Goal: Task Accomplishment & Management: Complete application form

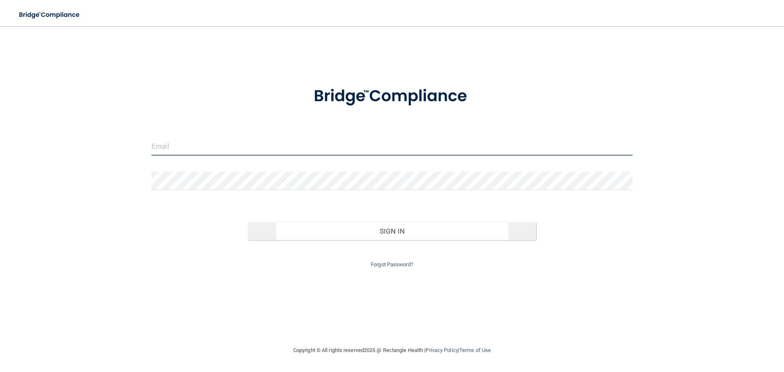
type input "[EMAIL_ADDRESS][DOMAIN_NAME]"
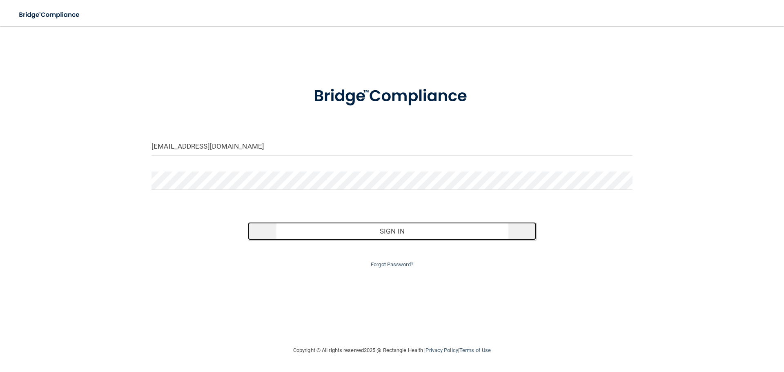
click at [368, 228] on button "Sign In" at bounding box center [392, 231] width 289 height 18
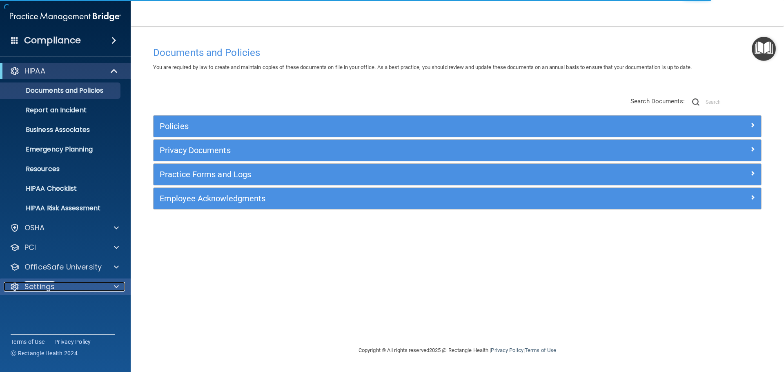
click at [33, 286] on p "Settings" at bounding box center [39, 287] width 30 height 10
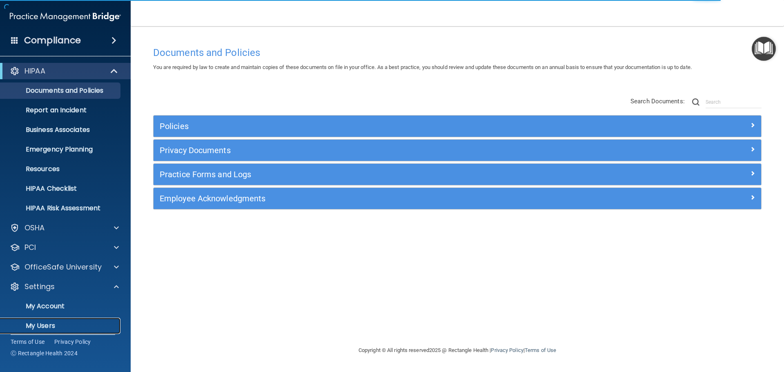
click at [47, 323] on p "My Users" at bounding box center [60, 326] width 111 height 8
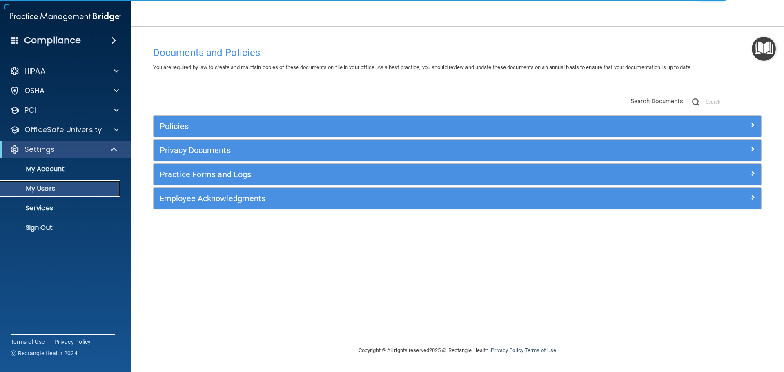
select select "20"
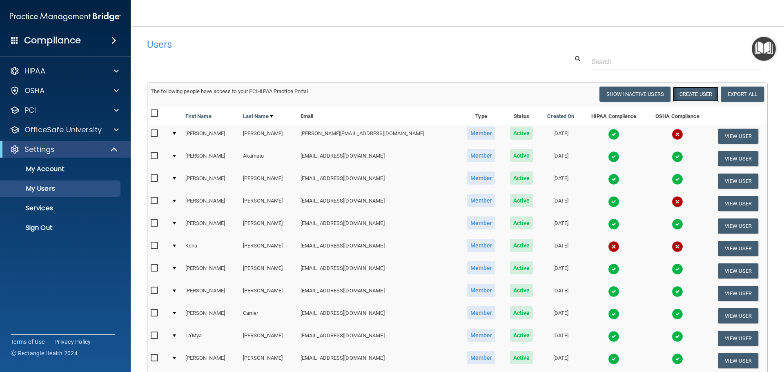
click at [693, 87] on button "Create User" at bounding box center [695, 94] width 46 height 15
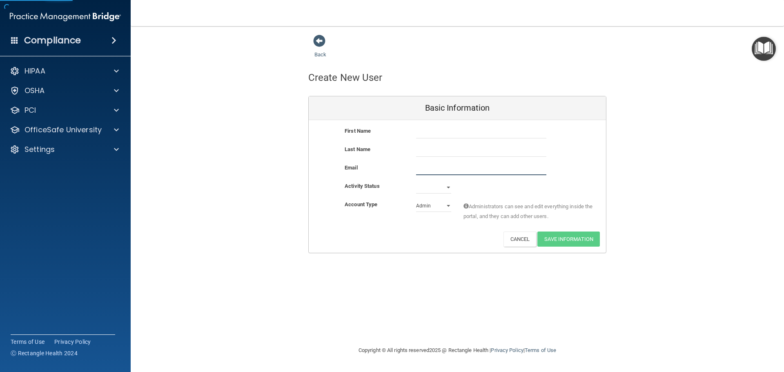
click at [428, 166] on input "email" at bounding box center [481, 169] width 130 height 12
type input "[EMAIL_ADDRESS][DOMAIN_NAME]"
click at [427, 187] on select "Active Inactive" at bounding box center [433, 189] width 35 height 12
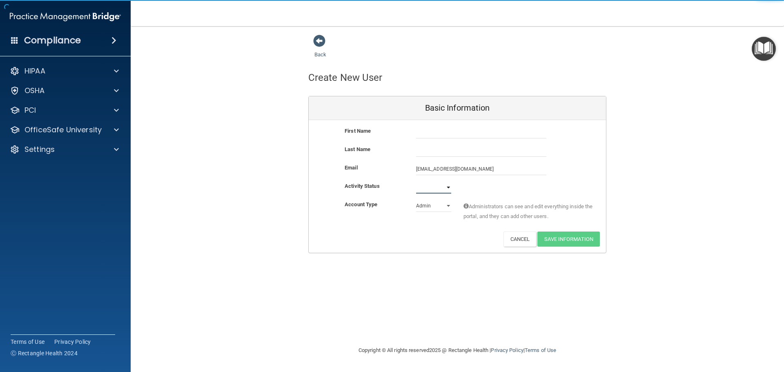
select select "active"
click at [416, 181] on select "Active Inactive" at bounding box center [433, 187] width 35 height 12
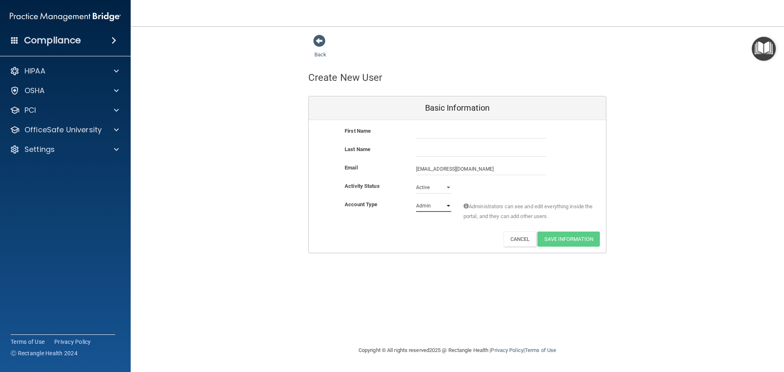
click at [422, 206] on select "Admin Member" at bounding box center [433, 206] width 35 height 12
select select "practice_member"
click at [416, 200] on select "Admin Member" at bounding box center [433, 206] width 35 height 12
click at [418, 147] on input "text" at bounding box center [481, 150] width 130 height 12
type input "Lame"
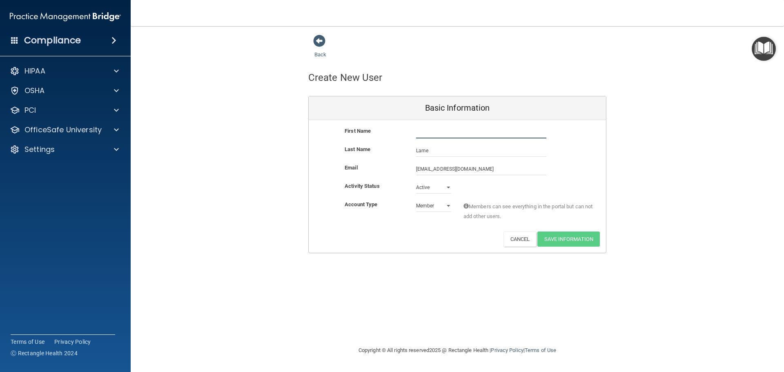
click at [427, 136] on input "text" at bounding box center [481, 132] width 130 height 12
drag, startPoint x: 428, startPoint y: 133, endPoint x: 263, endPoint y: 105, distance: 166.7
click at [271, 112] on div "Back Create New User Basic Information First Name X Lame X Last Name Lame Email…" at bounding box center [457, 143] width 620 height 219
paste input "hejs"
type input "Xhejs"
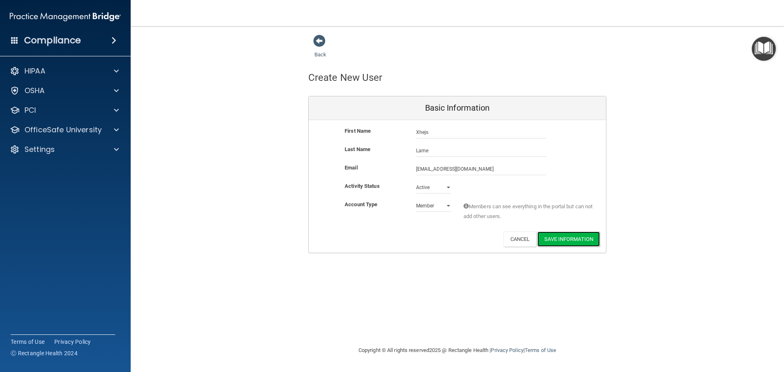
drag, startPoint x: 557, startPoint y: 236, endPoint x: 555, endPoint y: 245, distance: 9.5
click at [557, 235] on button "Save Information" at bounding box center [568, 238] width 62 height 15
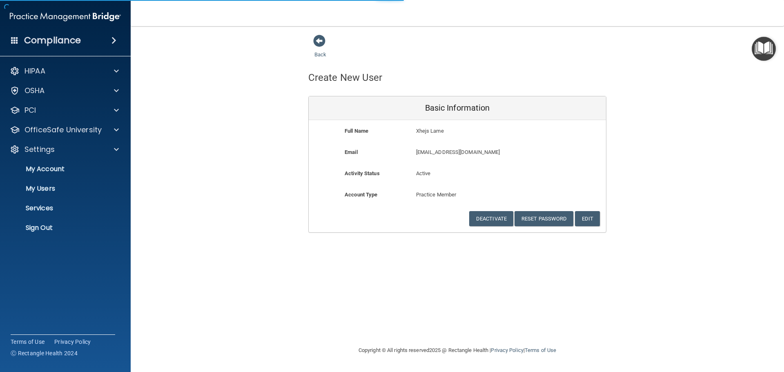
select select "20"
